Goal: Transaction & Acquisition: Purchase product/service

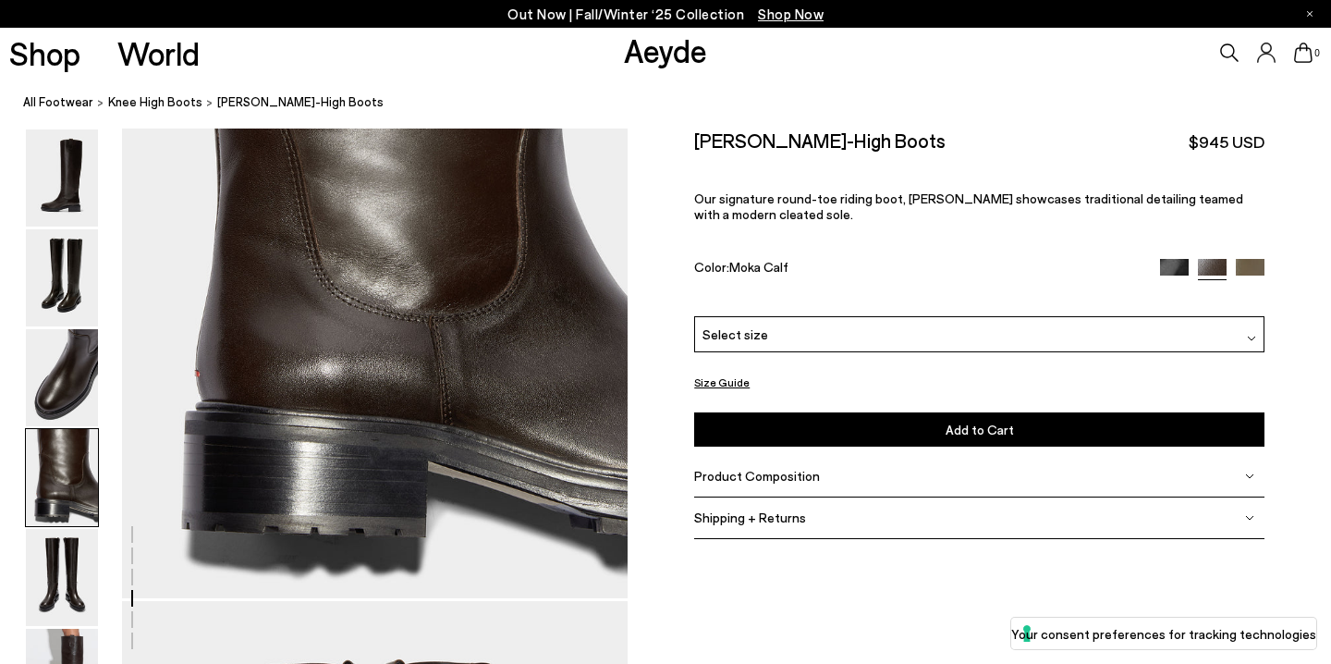
scroll to position [2100, 0]
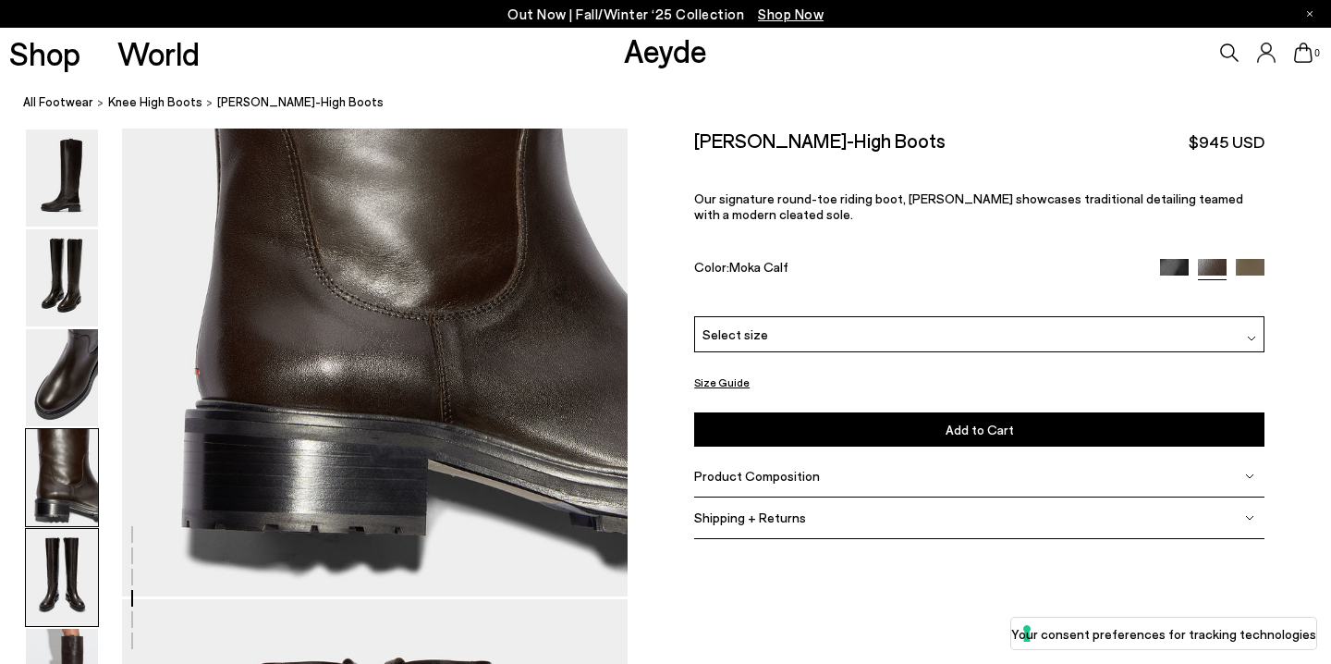
click at [59, 567] on img at bounding box center [62, 577] width 72 height 97
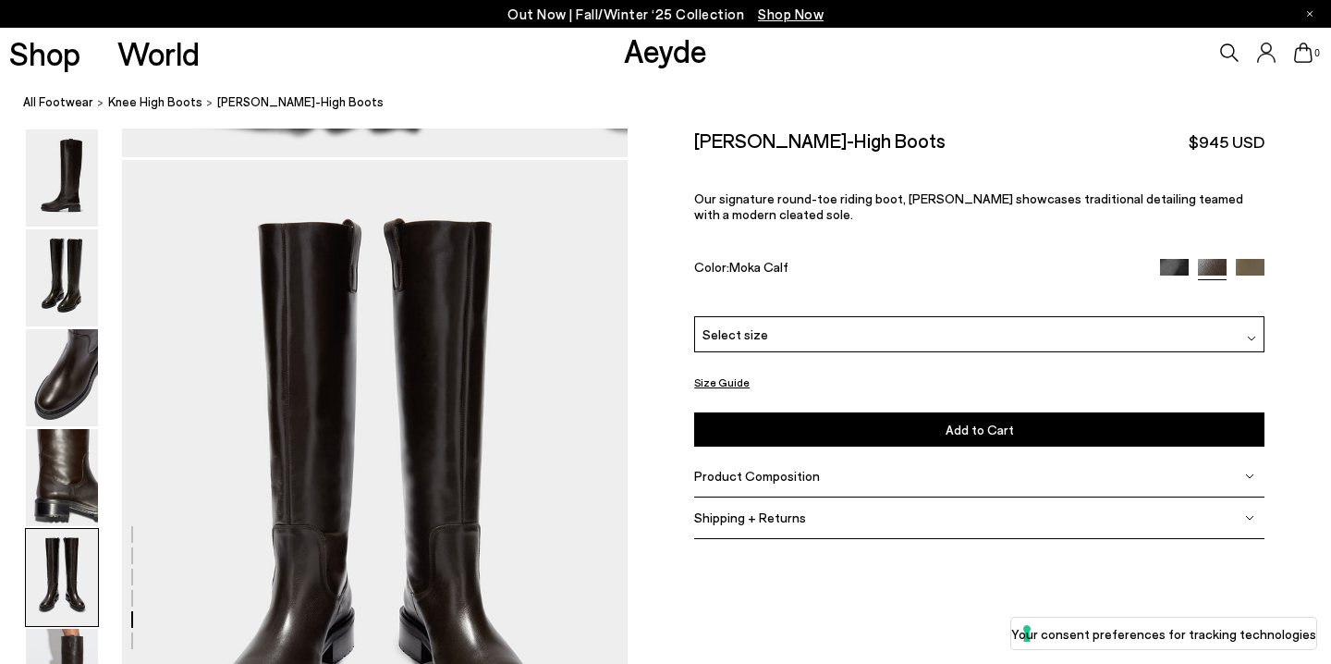
scroll to position [2572, 0]
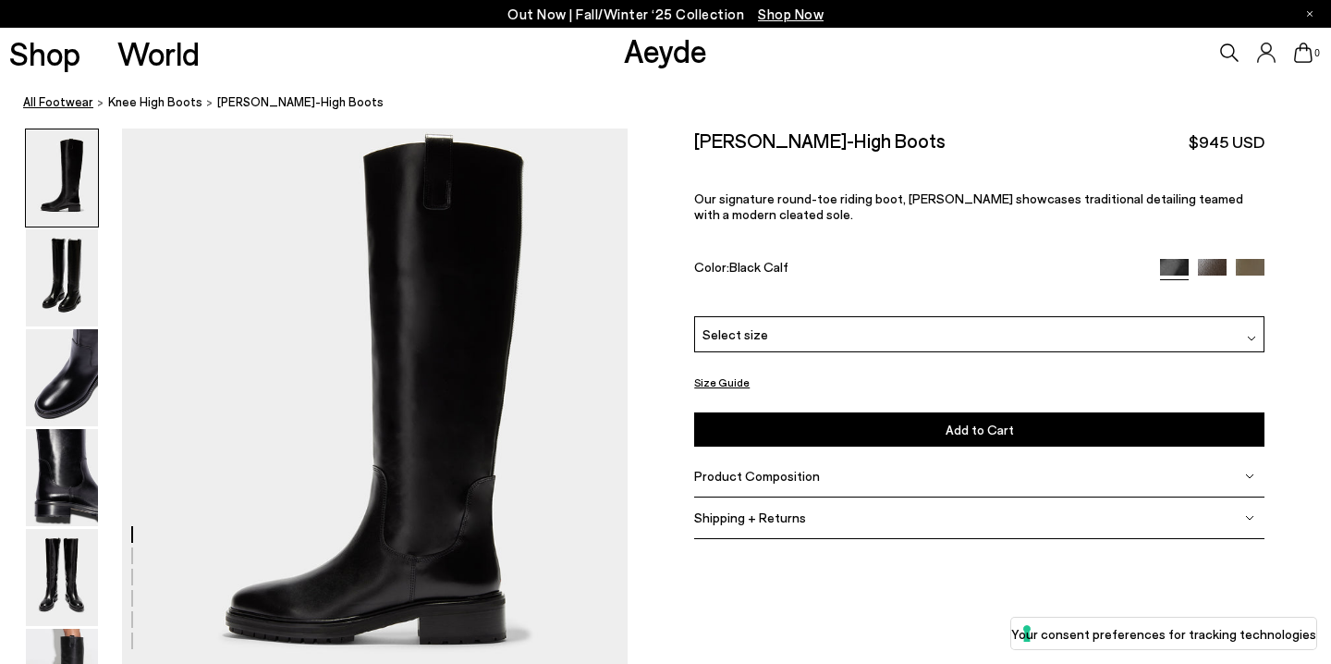
click at [63, 104] on link "All Footwear" at bounding box center [58, 101] width 70 height 19
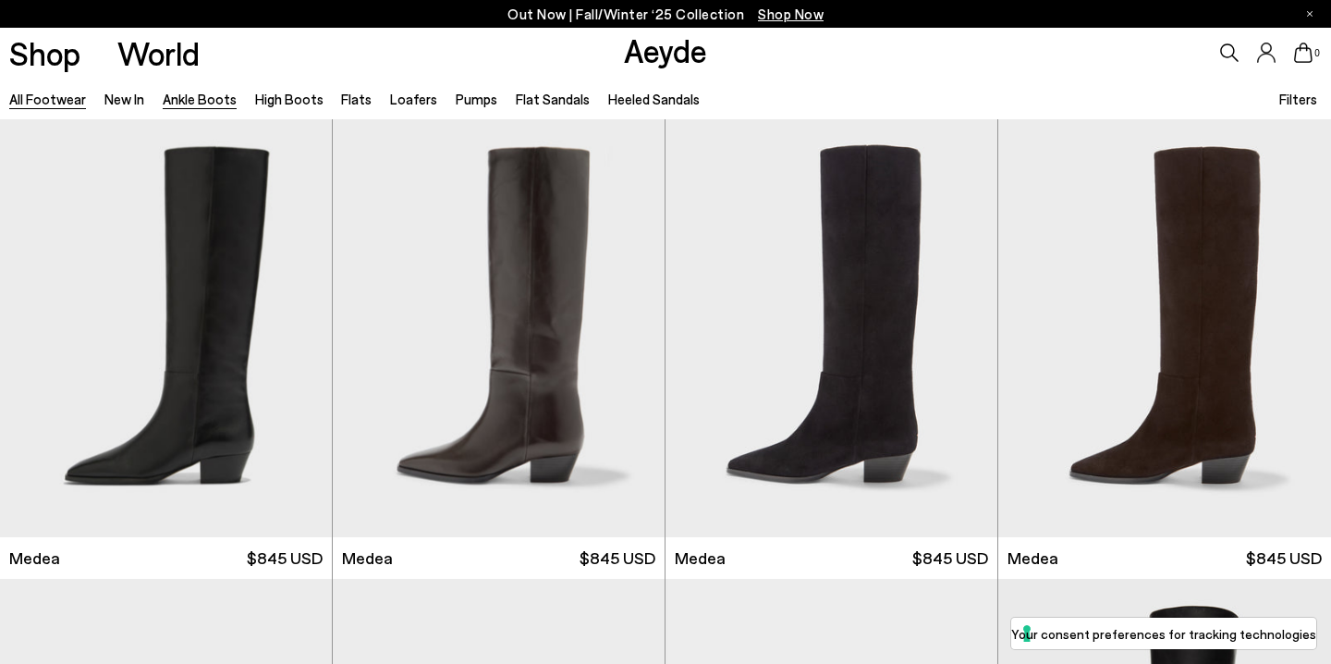
click at [203, 97] on link "Ankle Boots" at bounding box center [200, 99] width 74 height 17
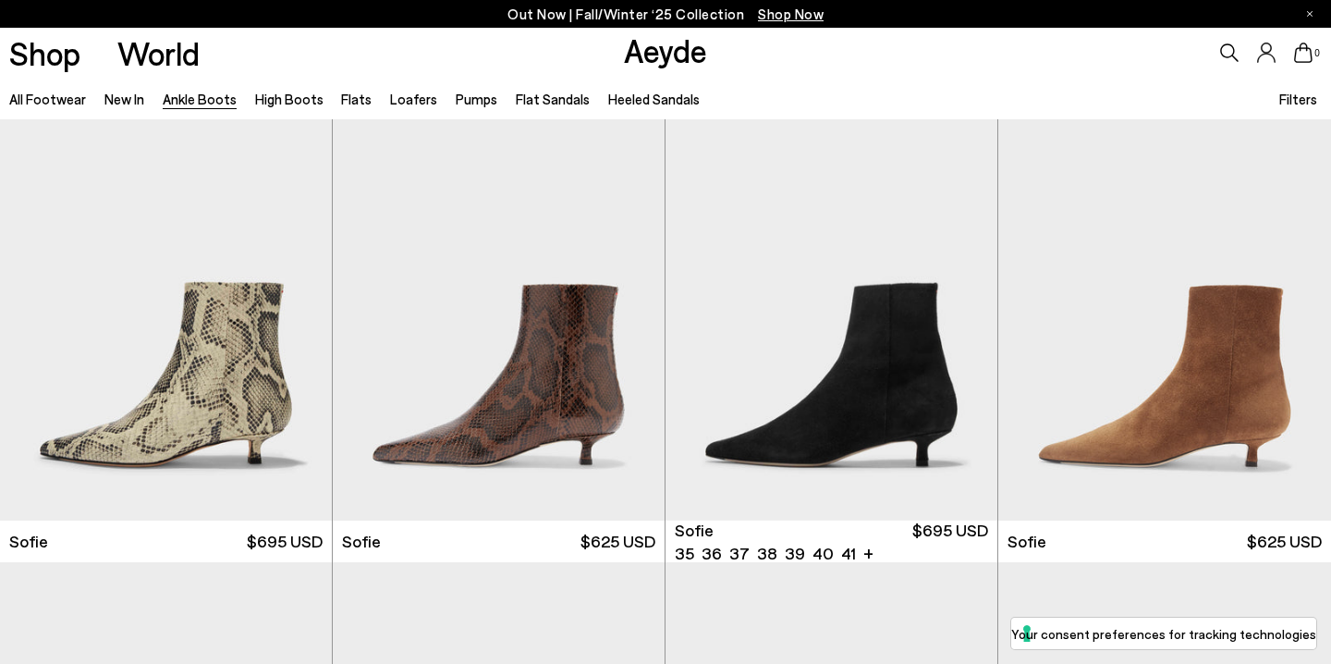
scroll to position [2638, 0]
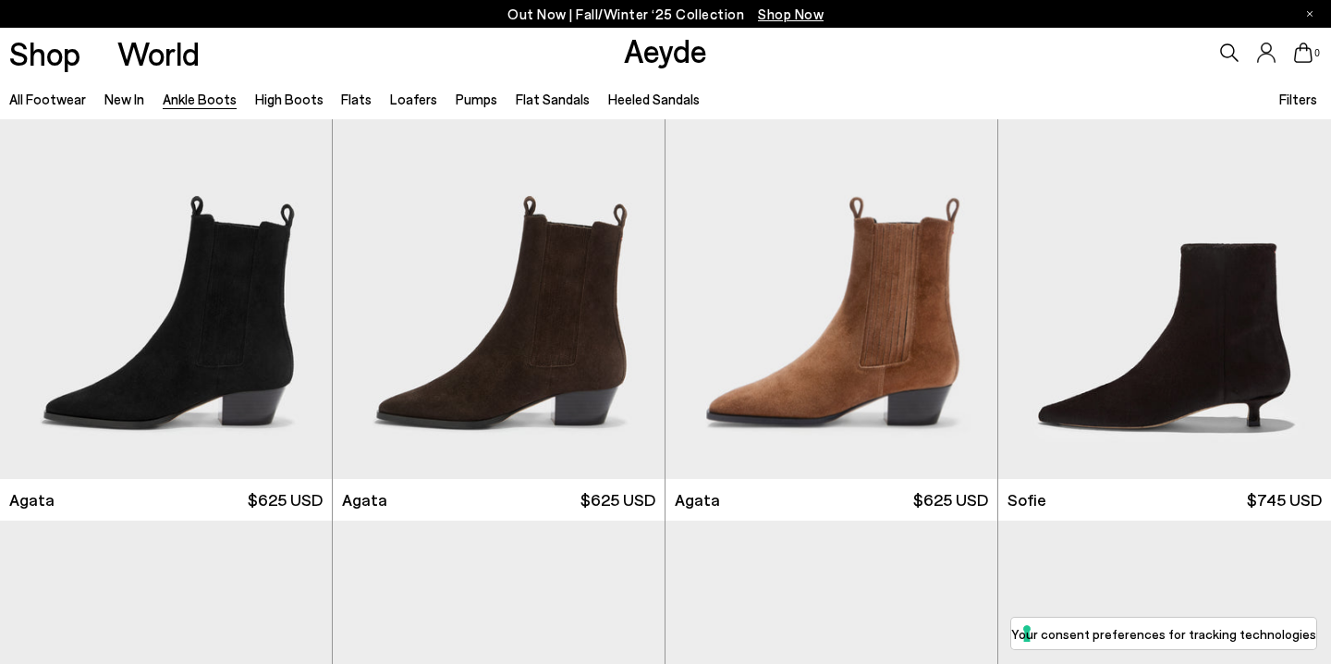
scroll to position [1262, 0]
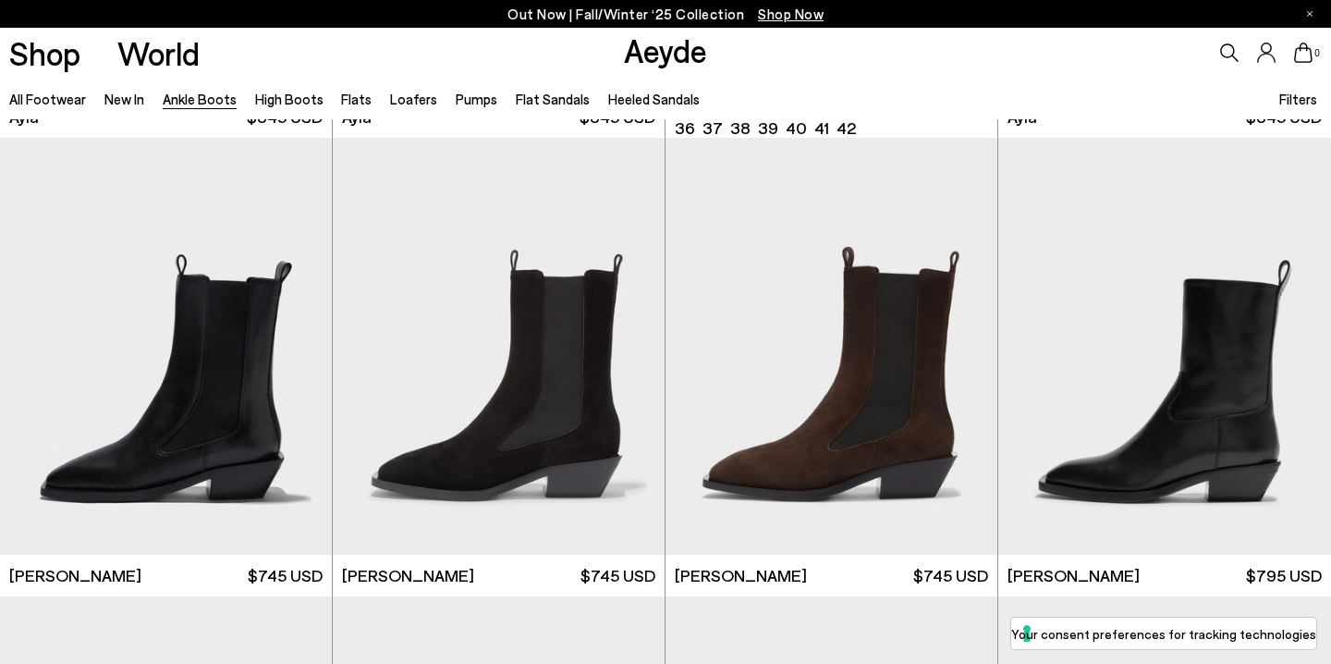
scroll to position [5547, 0]
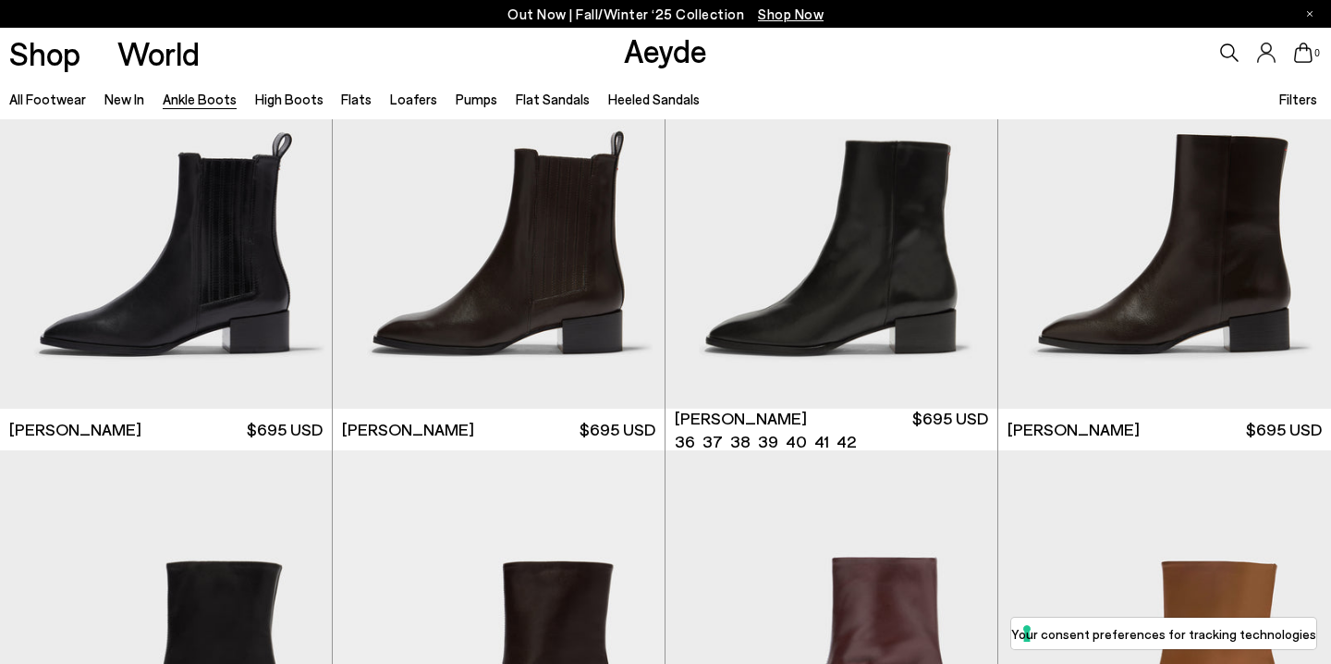
scroll to position [7920, 0]
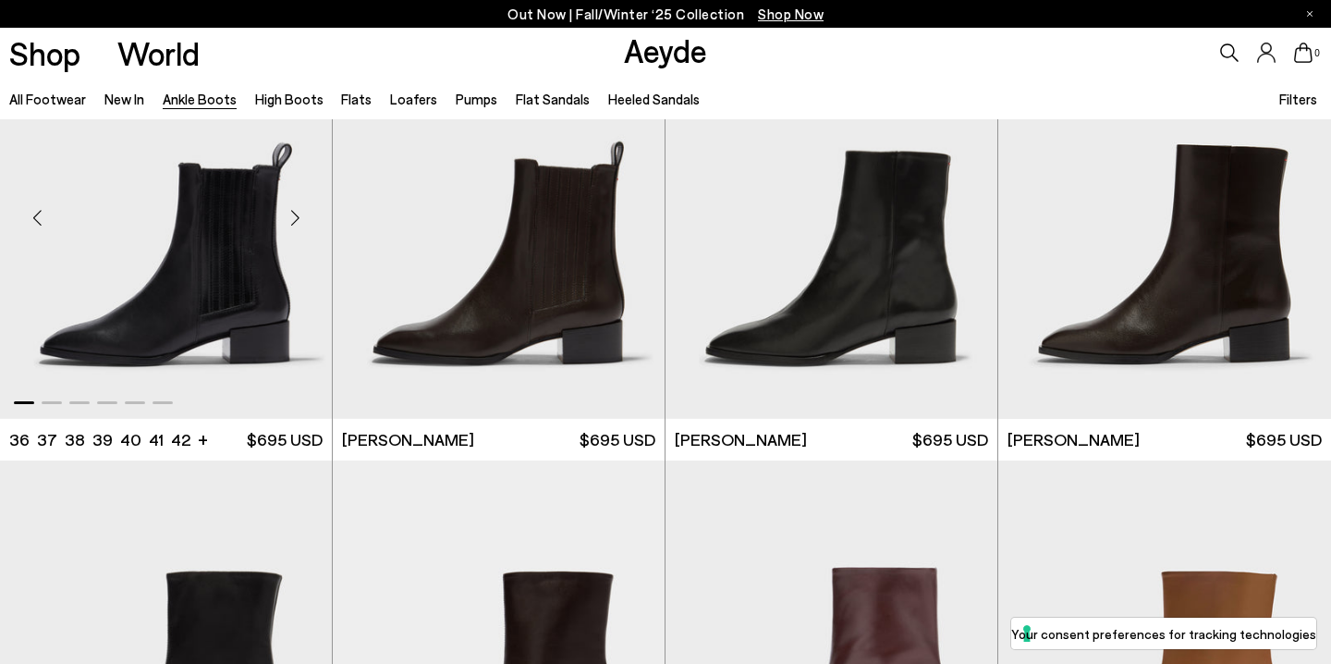
click at [185, 311] on img "1 / 6" at bounding box center [166, 210] width 332 height 417
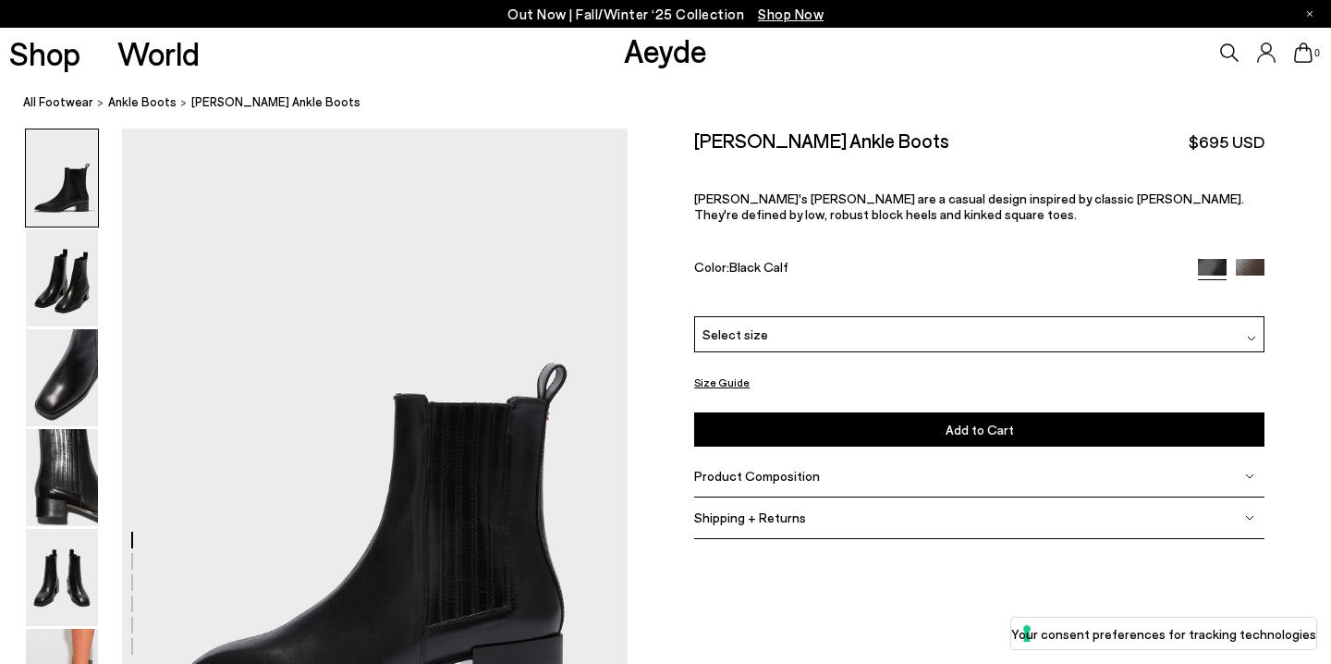
scroll to position [119, 0]
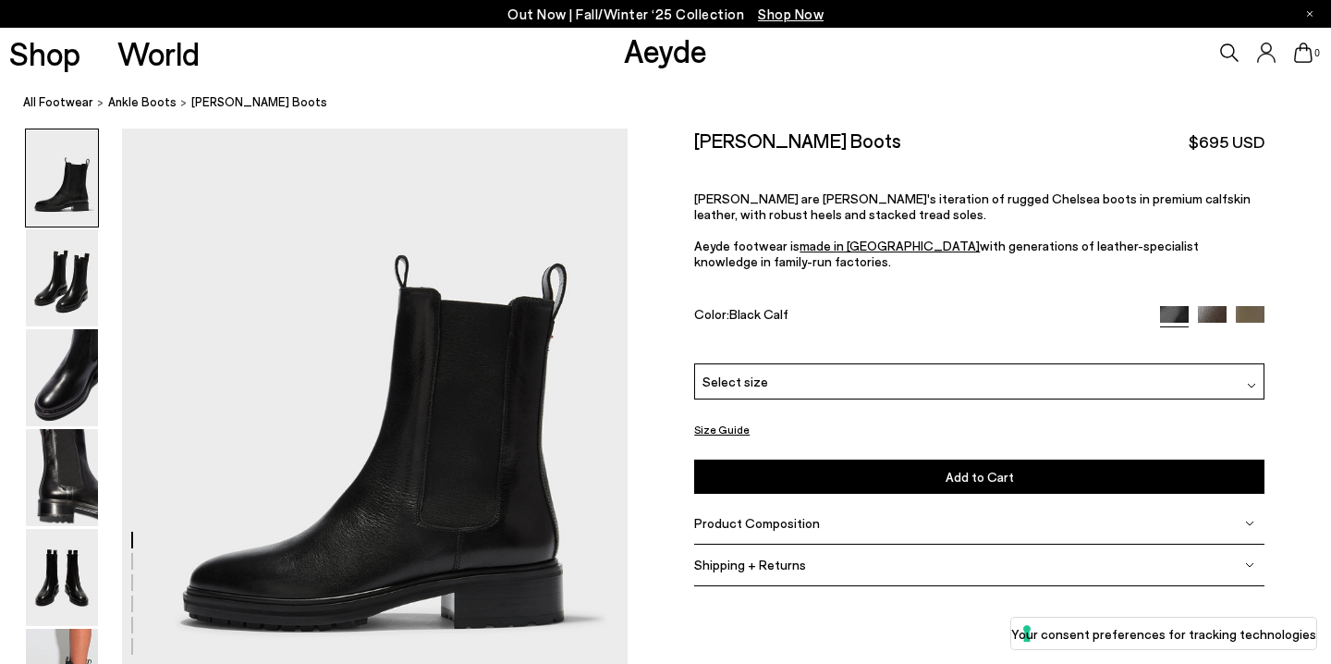
scroll to position [70, 0]
click at [57, 264] on img at bounding box center [62, 277] width 72 height 97
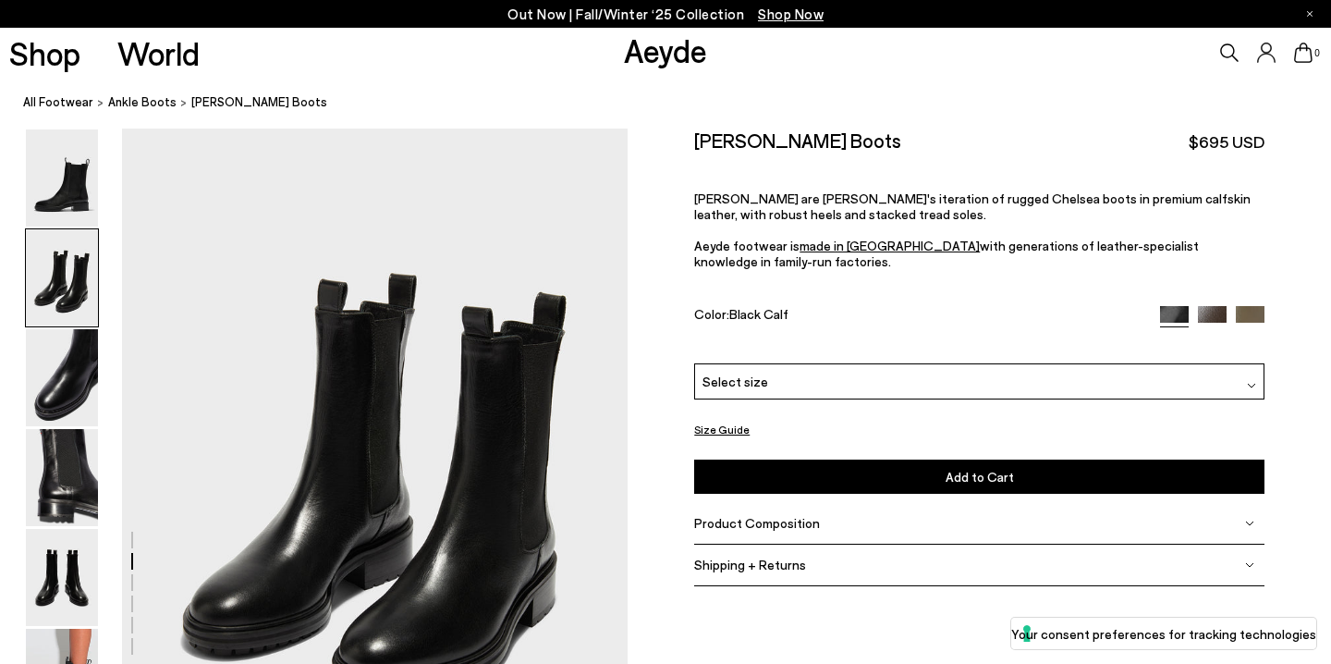
scroll to position [680, 0]
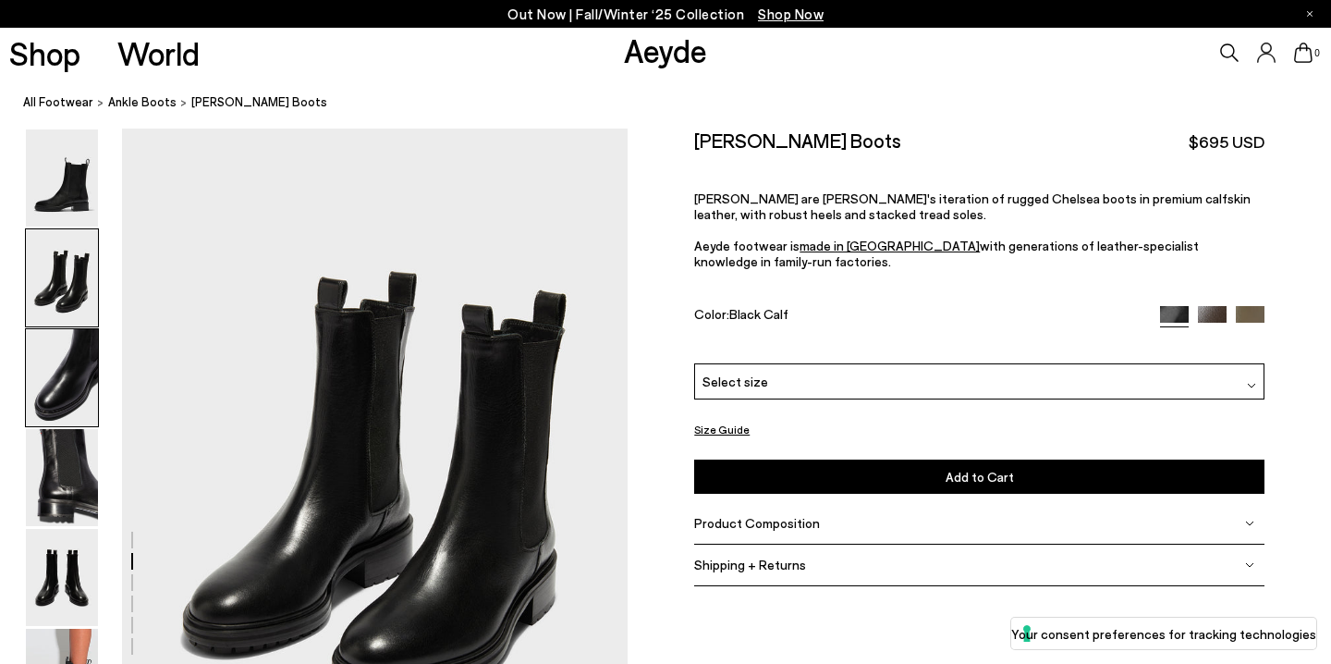
click at [66, 354] on img at bounding box center [62, 377] width 72 height 97
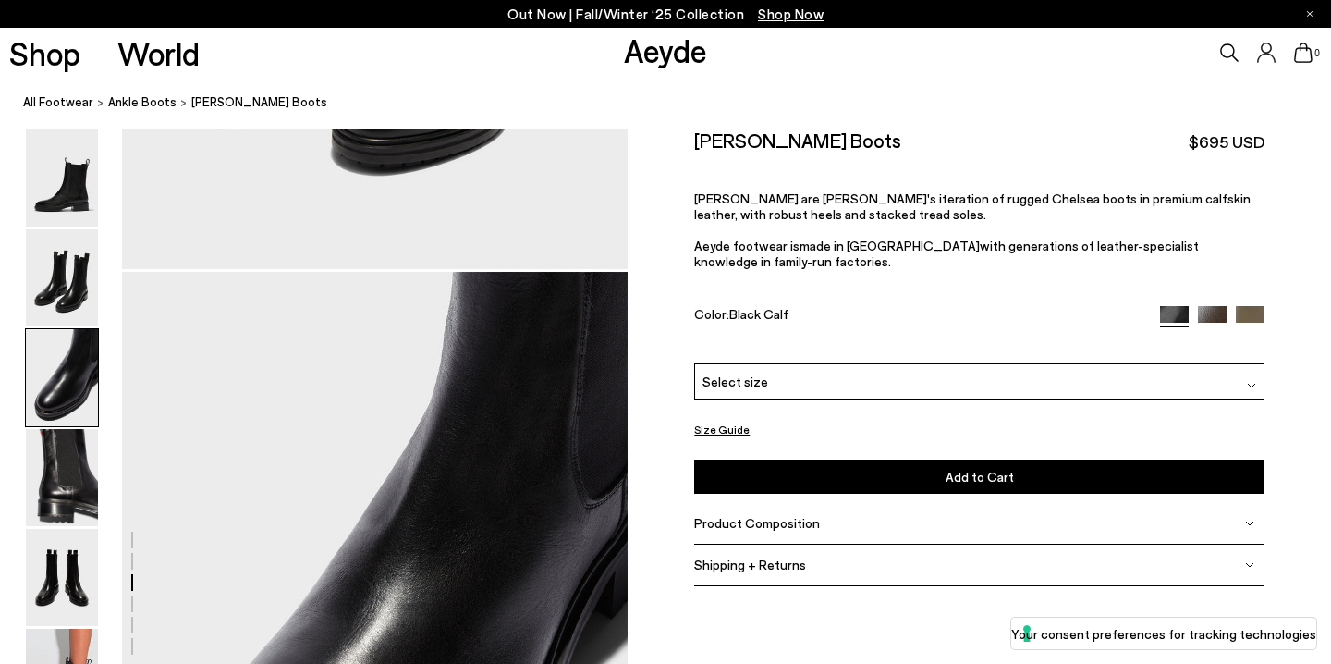
scroll to position [1356, 0]
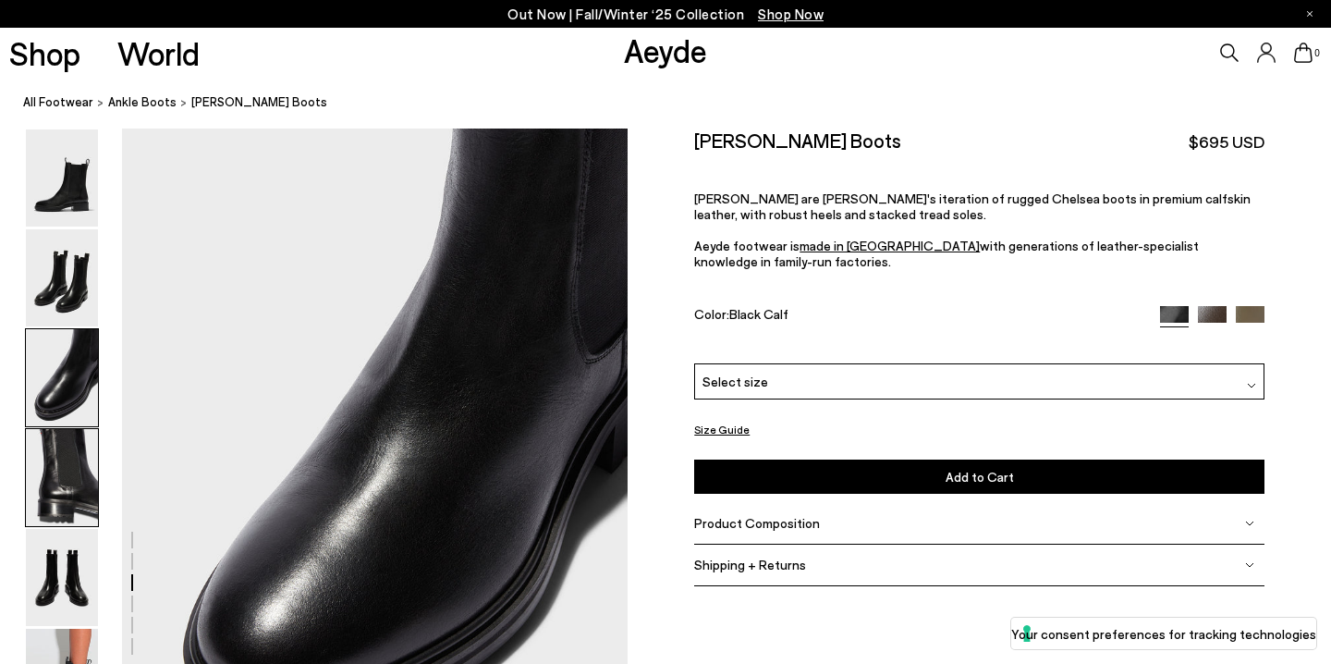
click at [70, 470] on img at bounding box center [62, 477] width 72 height 97
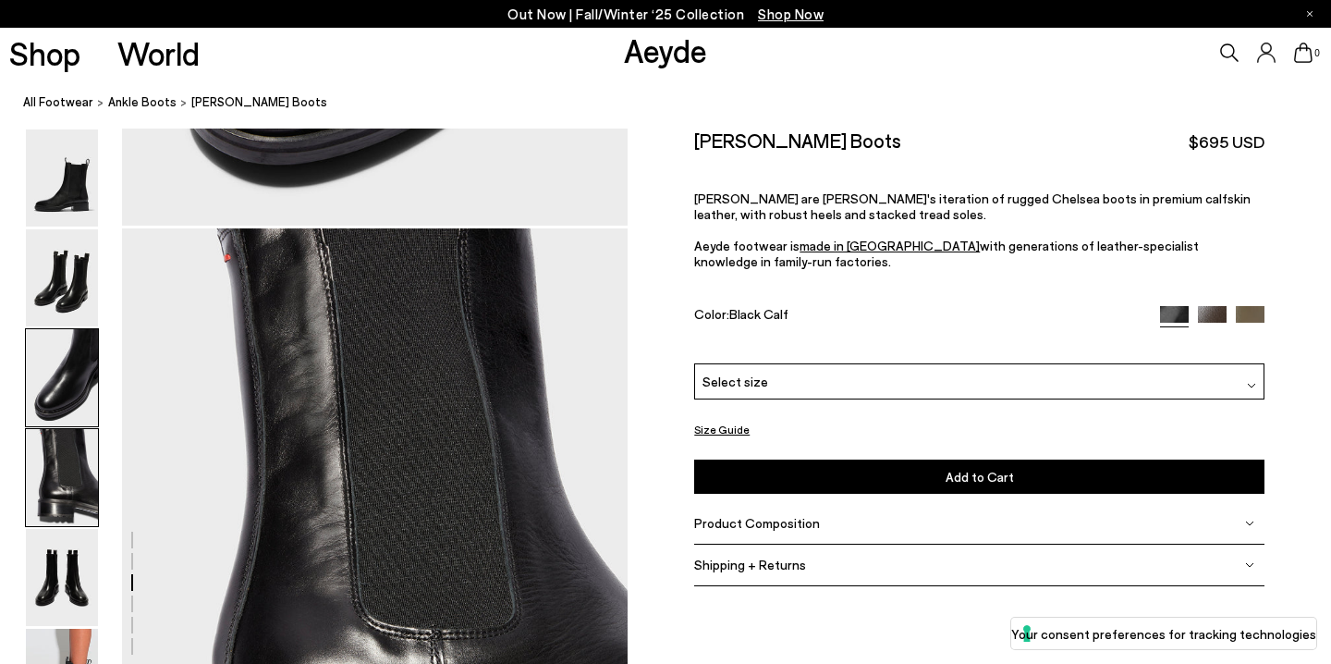
scroll to position [2034, 0]
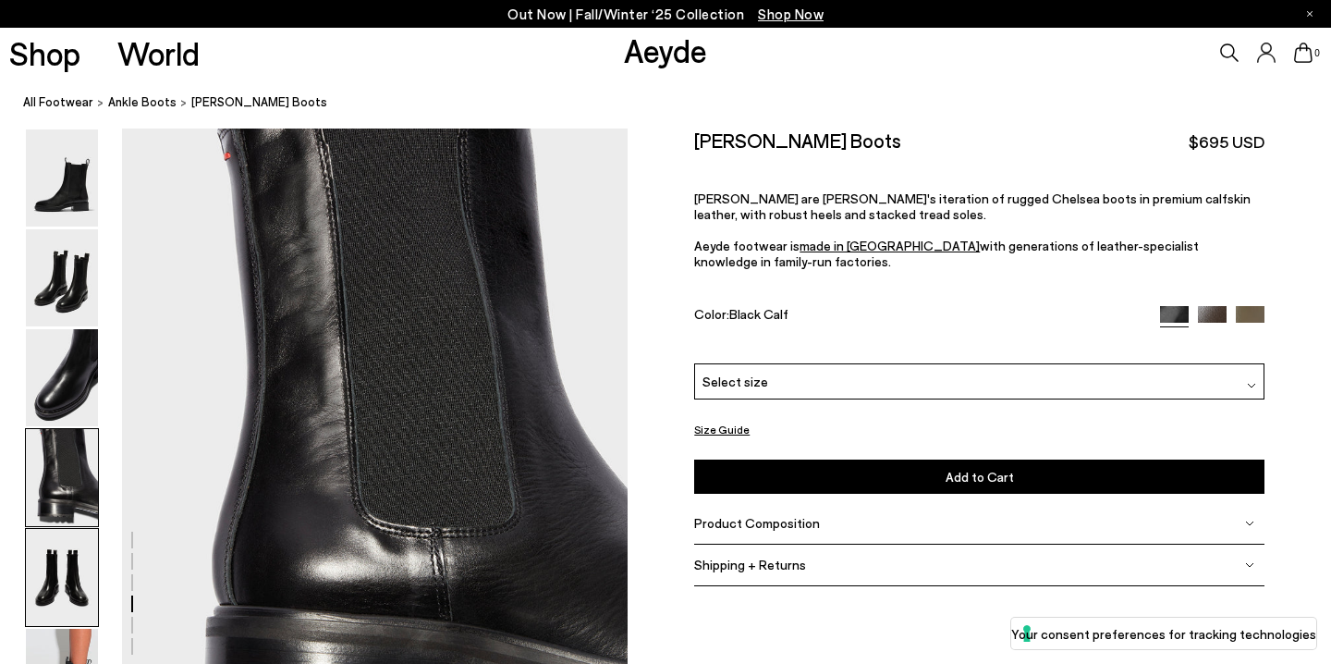
click at [68, 597] on img at bounding box center [62, 577] width 72 height 97
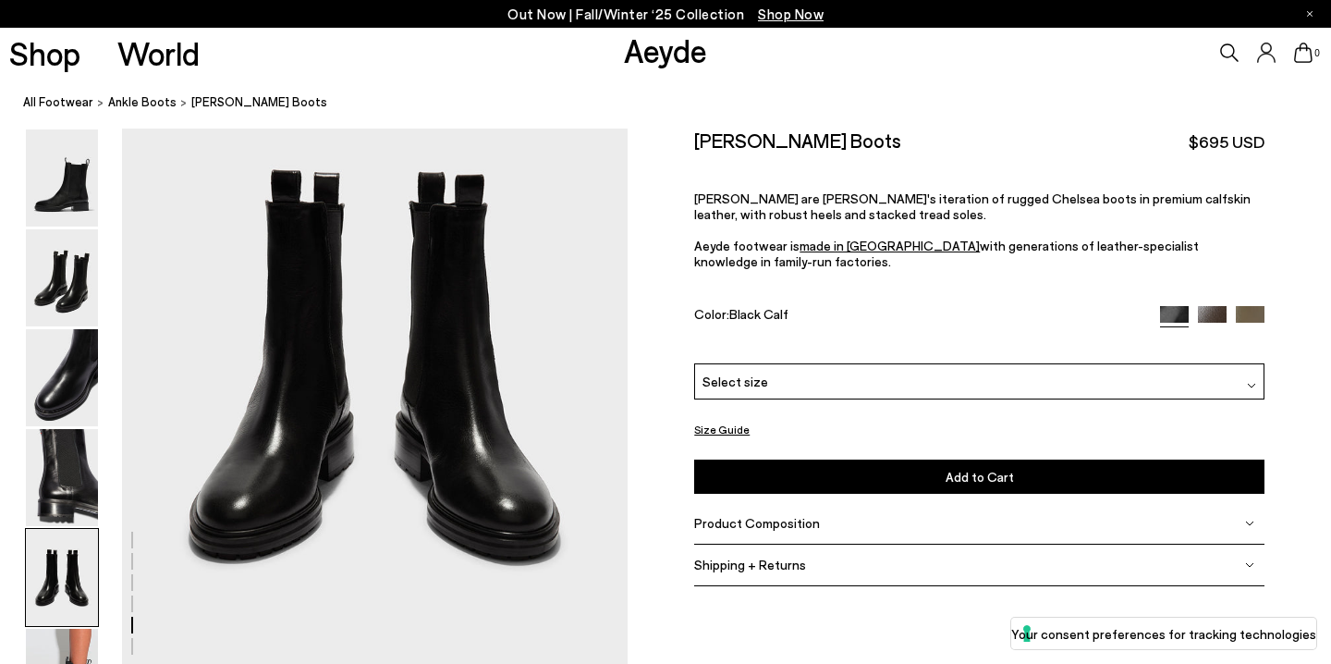
scroll to position [2812, 0]
click at [67, 654] on img at bounding box center [62, 677] width 72 height 97
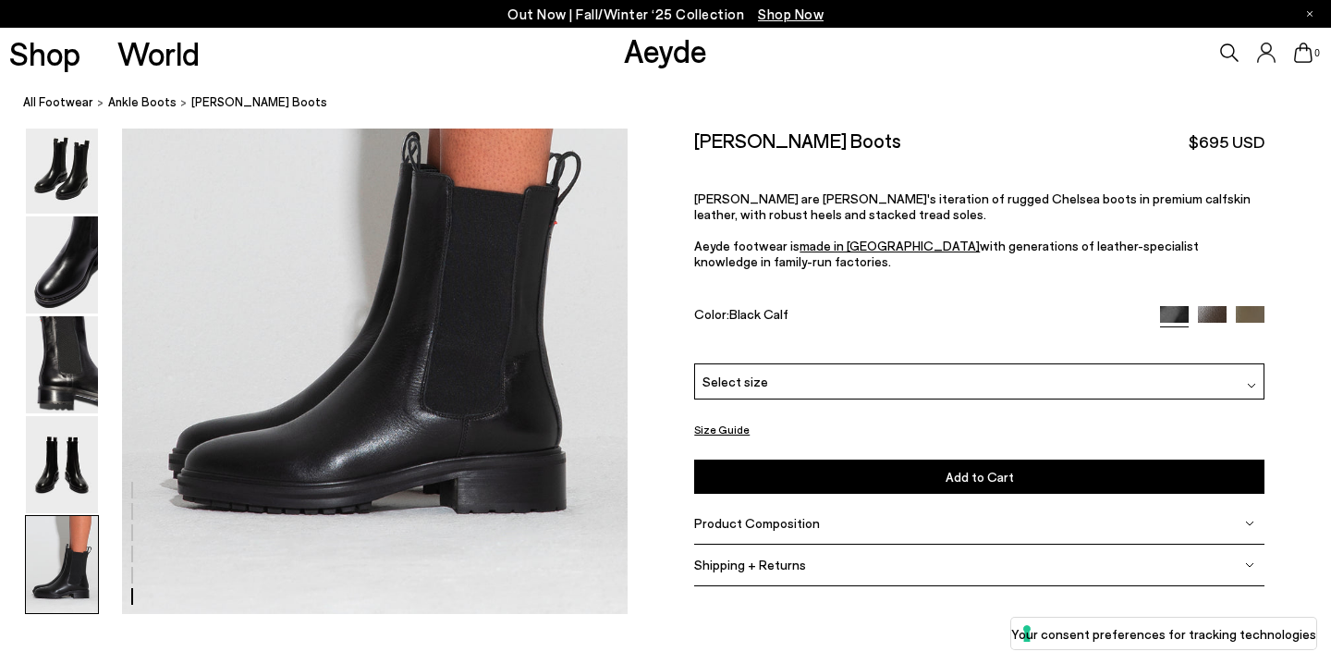
scroll to position [3579, 0]
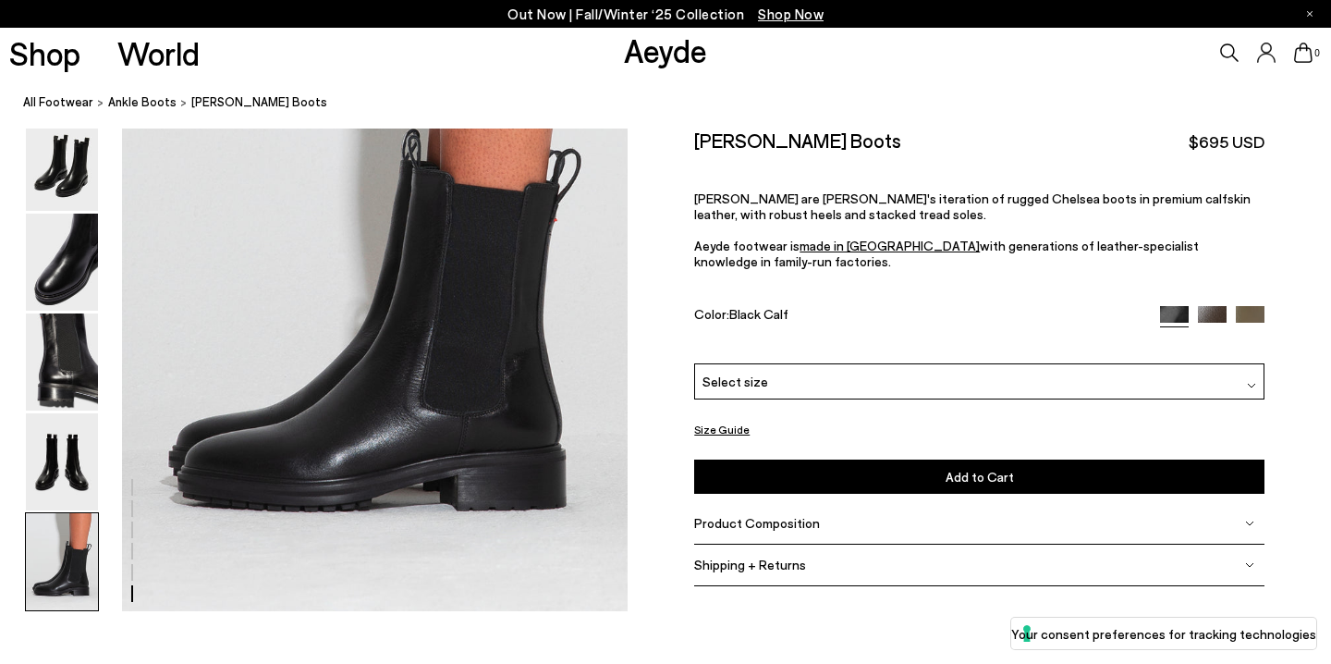
click at [897, 363] on div "Select size" at bounding box center [979, 381] width 570 height 36
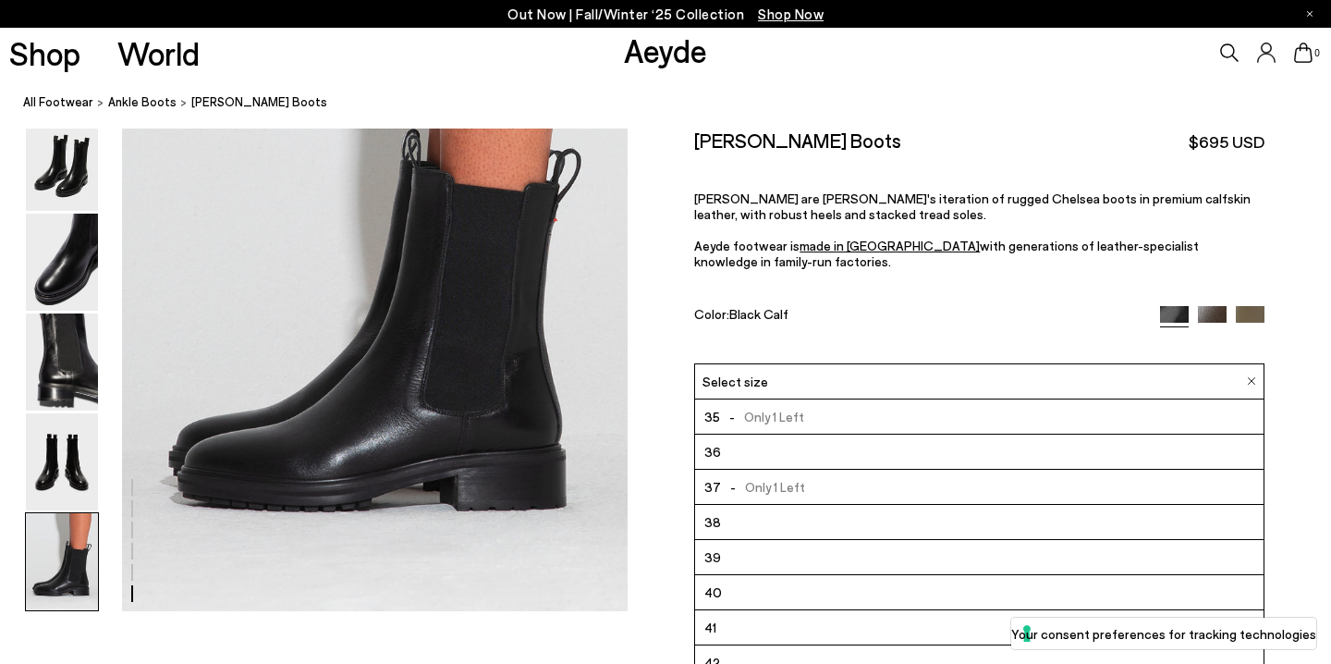
scroll to position [35, 0]
click at [951, 306] on div "Color: Black Calf" at bounding box center [917, 315] width 447 height 21
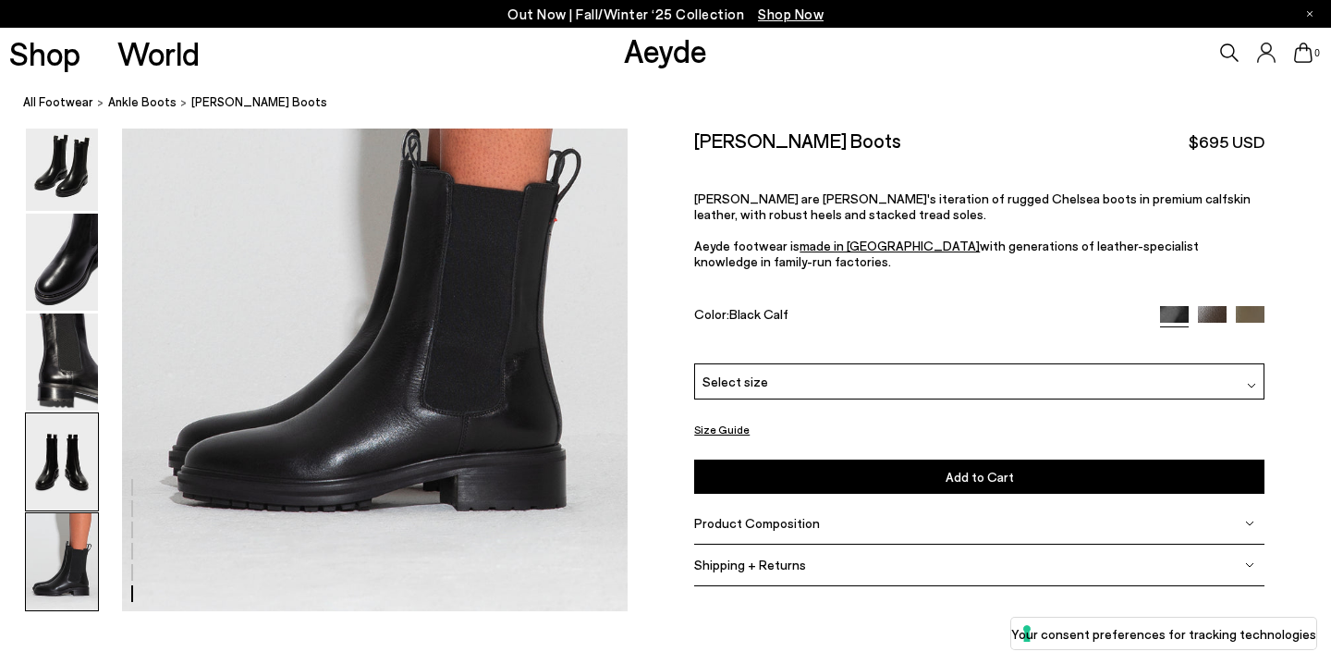
click at [69, 431] on img at bounding box center [62, 461] width 72 height 97
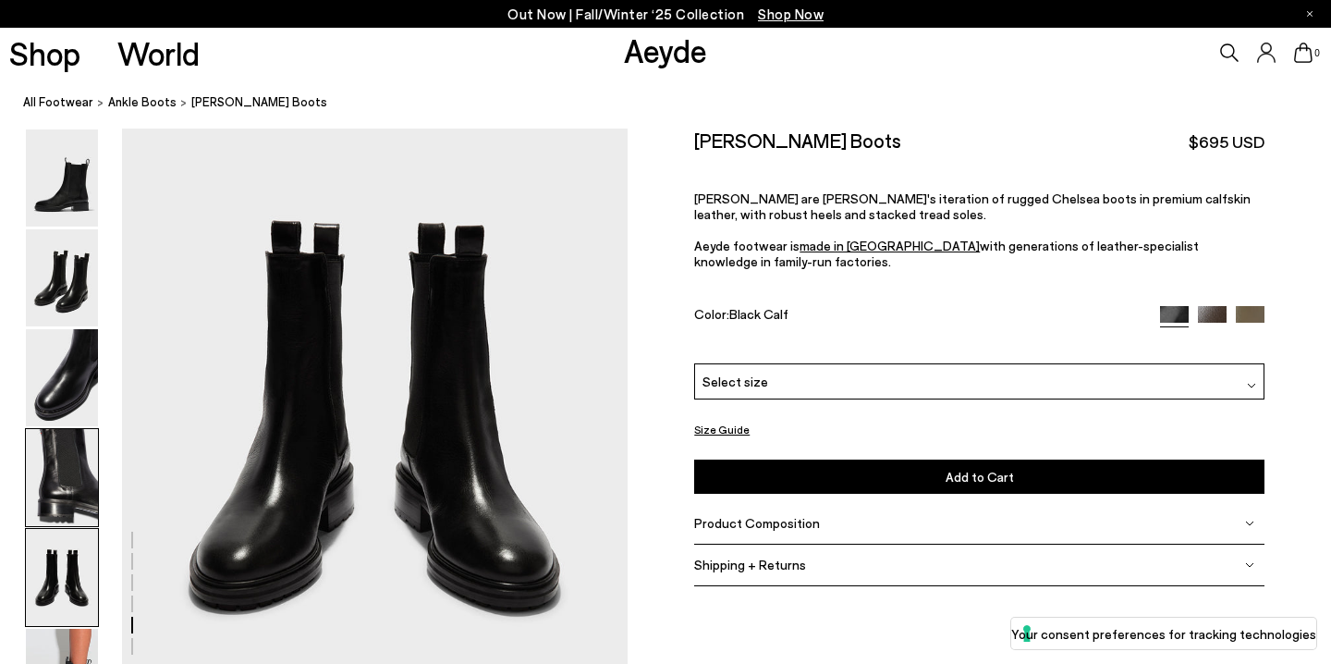
scroll to position [2711, 0]
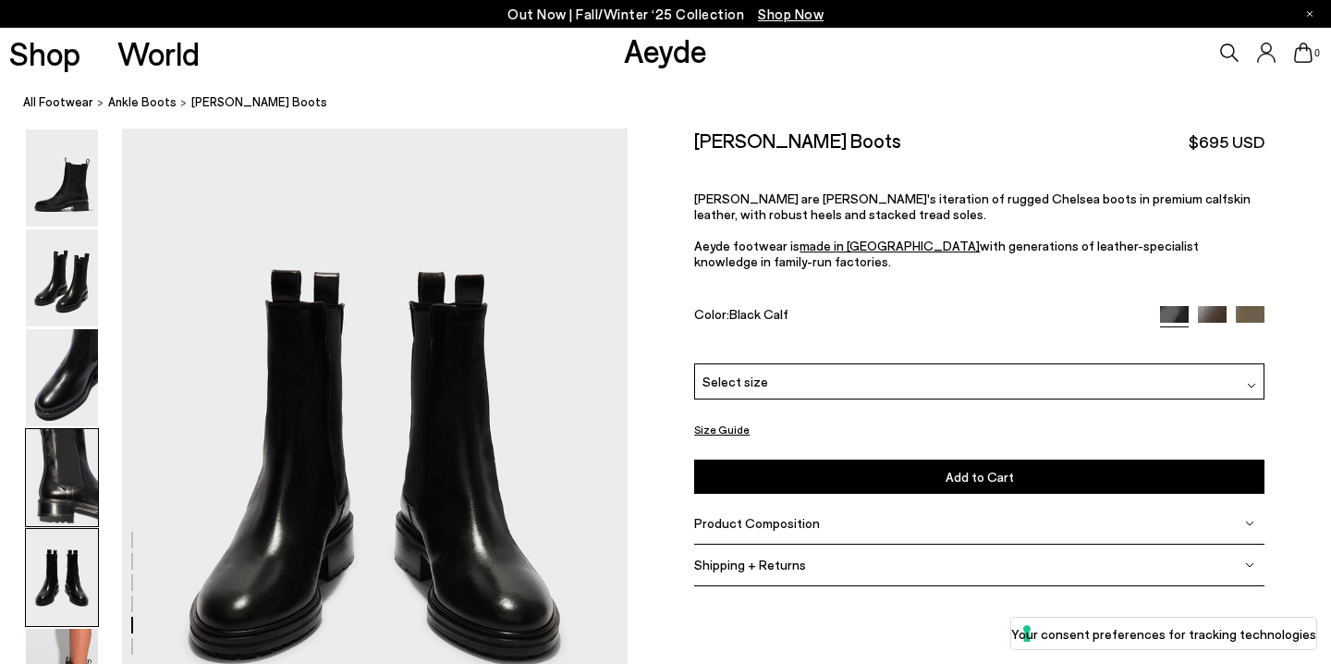
click at [72, 511] on img at bounding box center [62, 477] width 72 height 97
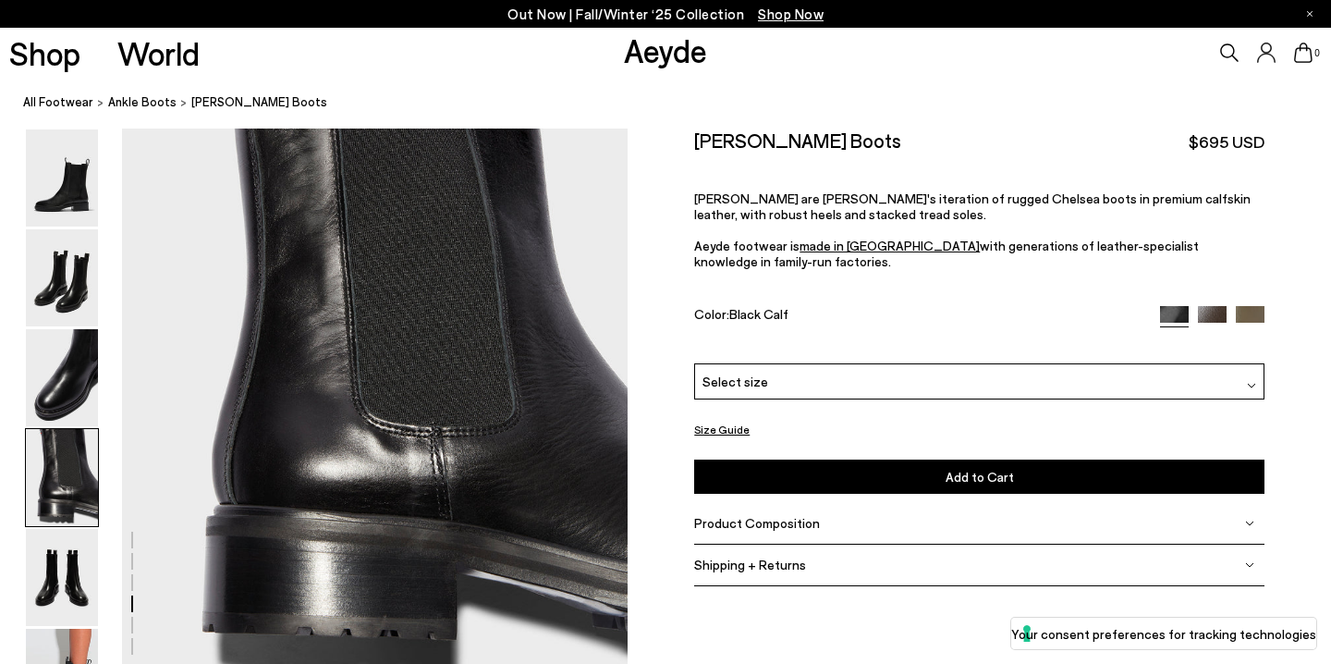
scroll to position [2034, 0]
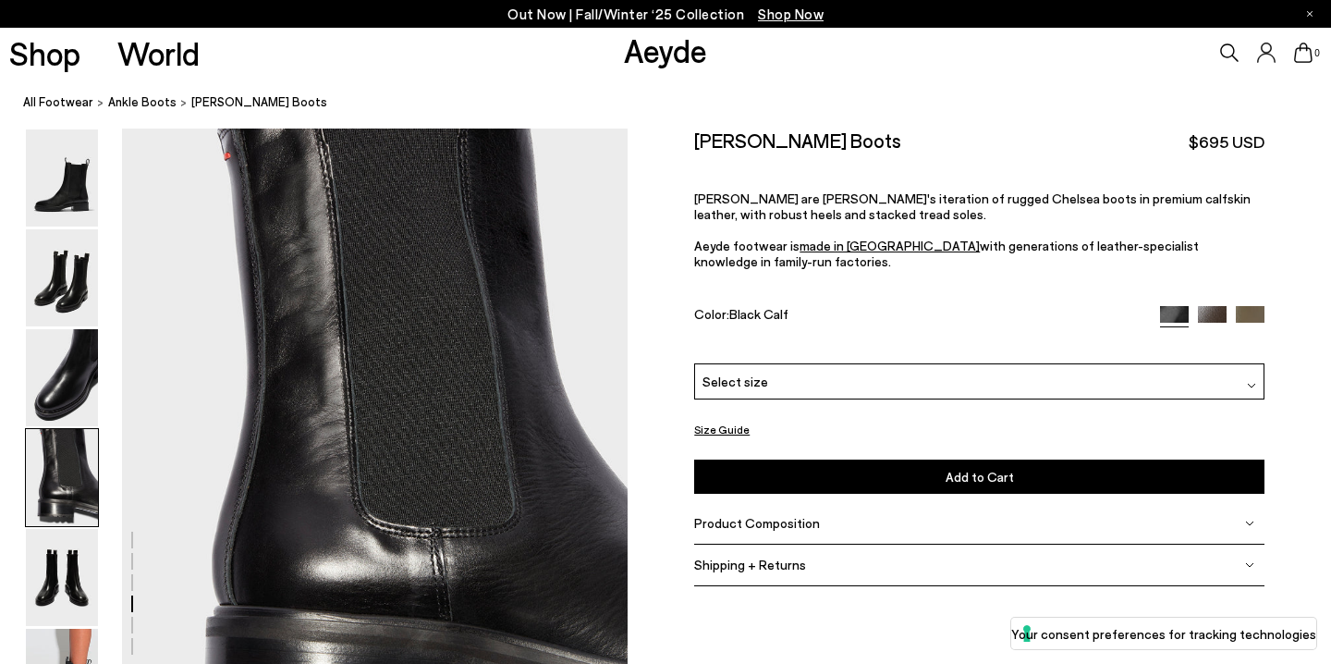
click at [56, 495] on img at bounding box center [62, 477] width 72 height 97
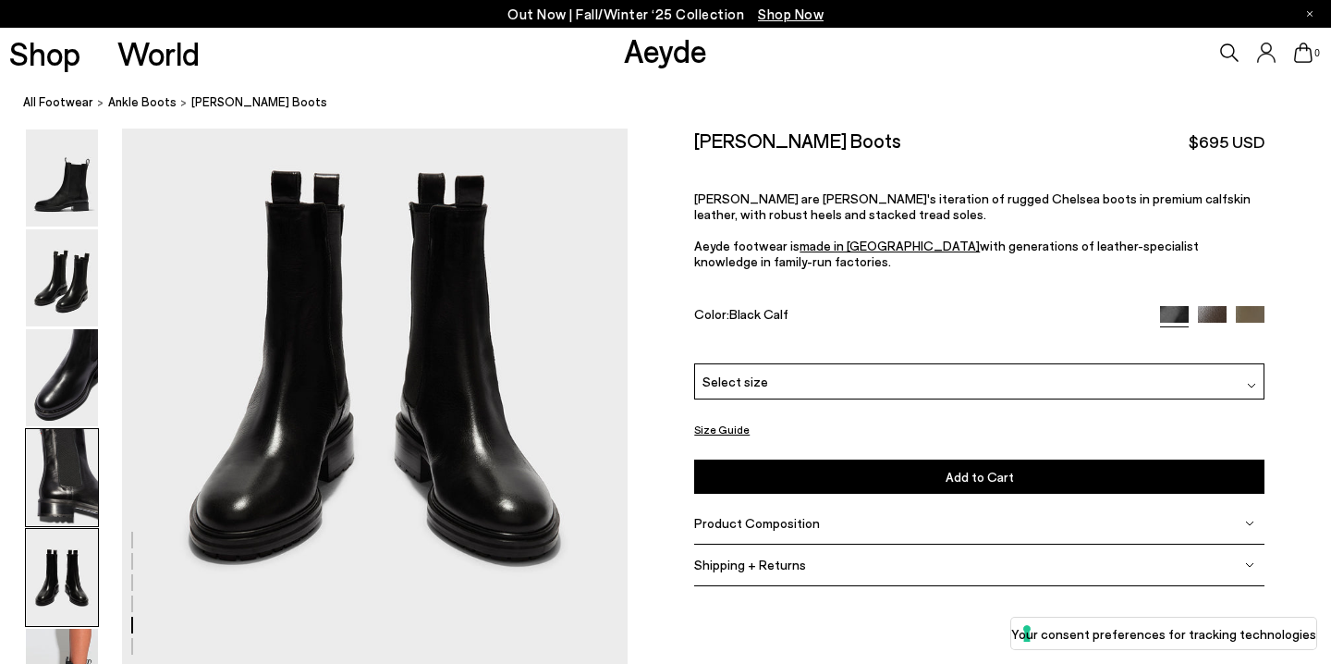
scroll to position [2843, 0]
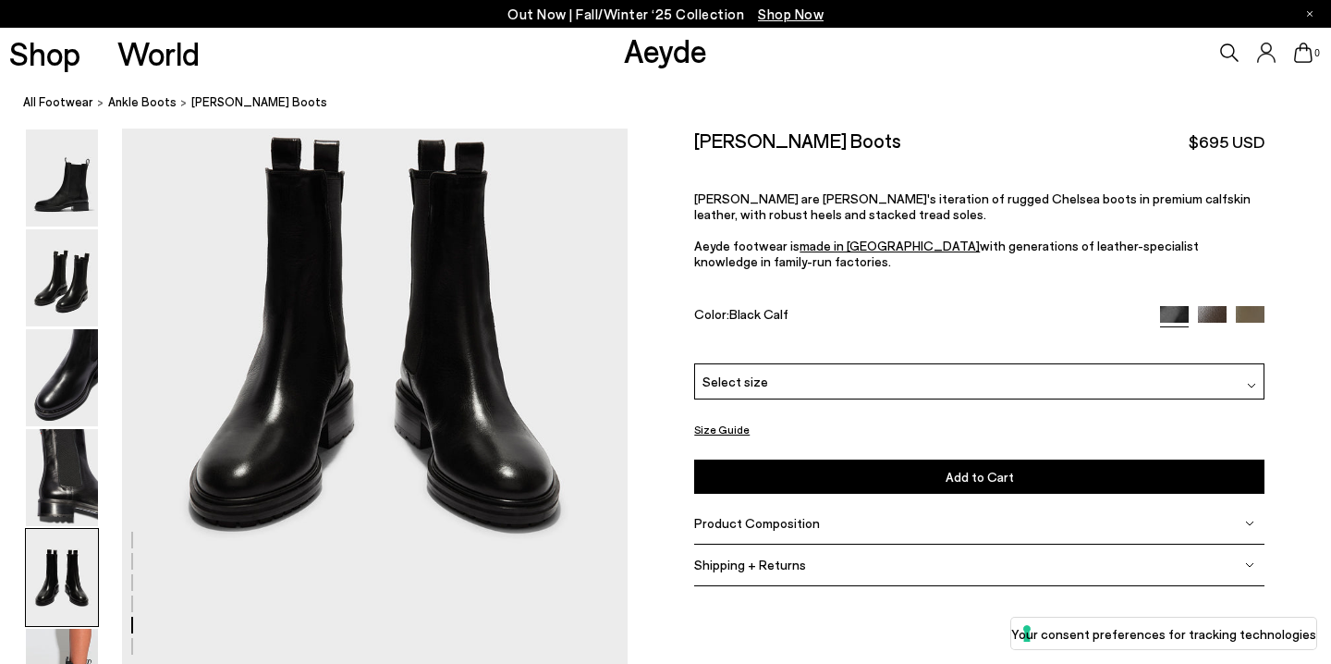
click at [64, 594] on img at bounding box center [62, 577] width 72 height 97
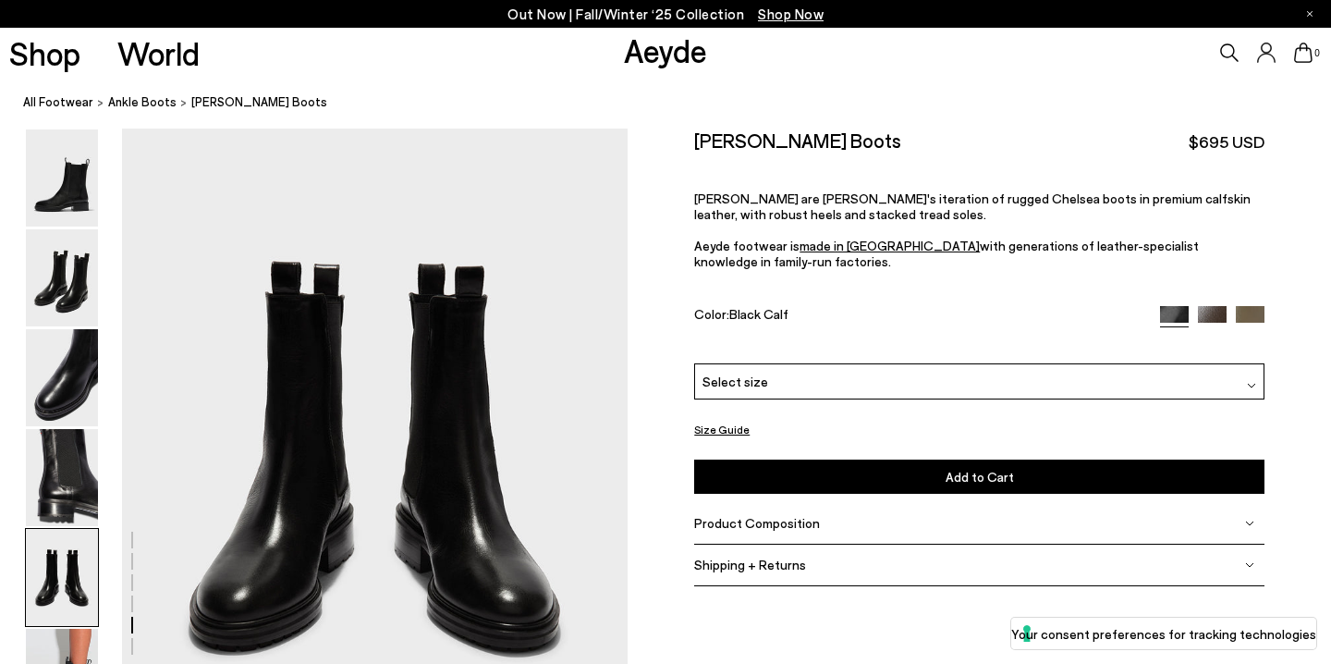
scroll to position [2711, 0]
